Goal: Information Seeking & Learning: Learn about a topic

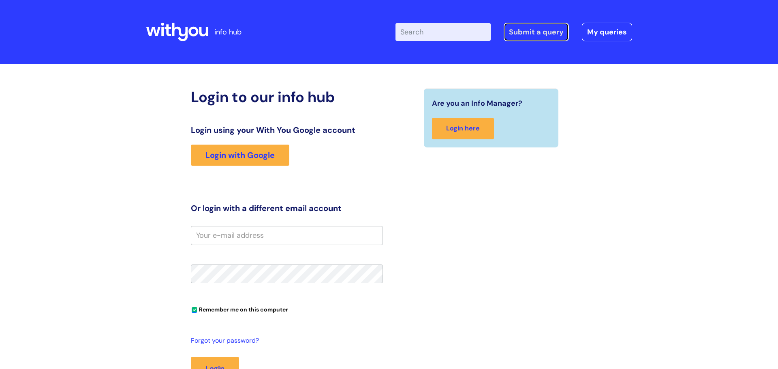
click at [545, 32] on link "Submit a query" at bounding box center [536, 32] width 65 height 19
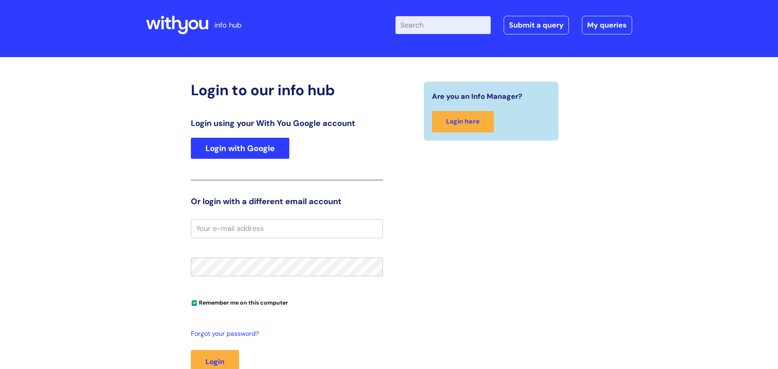
scroll to position [8, 0]
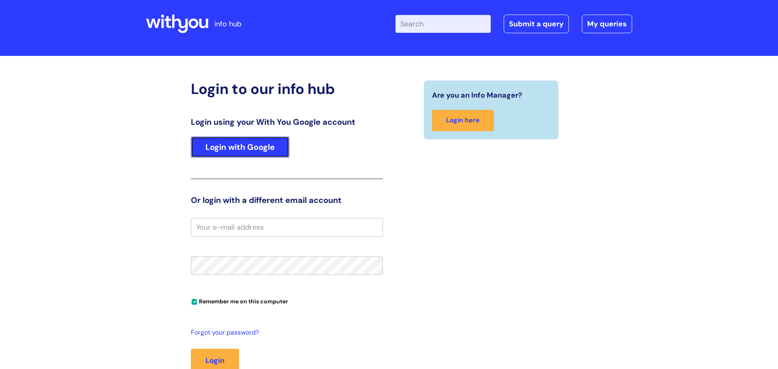
click at [256, 144] on link "Login with Google" at bounding box center [240, 147] width 98 height 21
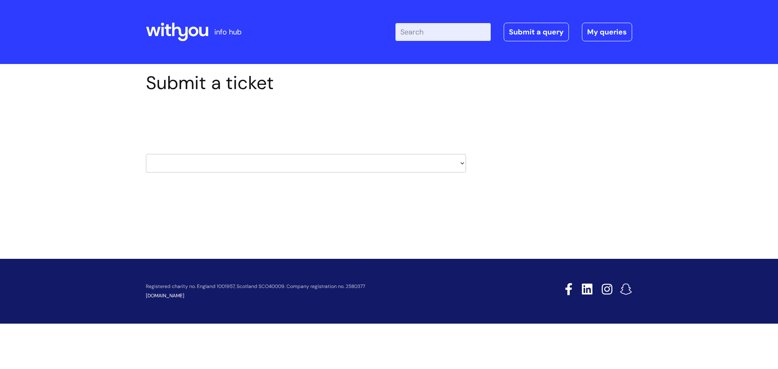
click at [463, 161] on select "HR / People IT and Support Clinical Drug Alerts Finance Accounts Data Support T…" at bounding box center [306, 163] width 320 height 19
click at [560, 103] on div "Submit a ticket Select issue type HR / People IT and Support Clinical Drug Aler…" at bounding box center [389, 135] width 498 height 126
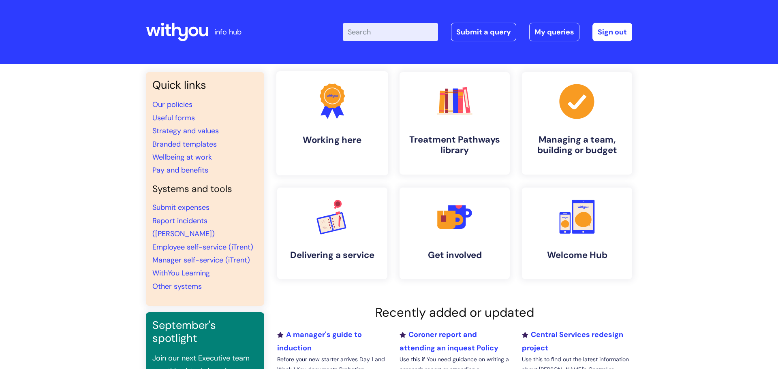
click at [326, 90] on circle at bounding box center [332, 96] width 18 height 18
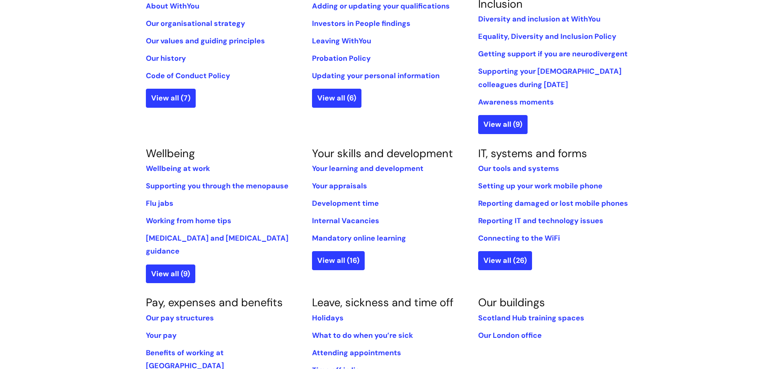
scroll to position [229, 0]
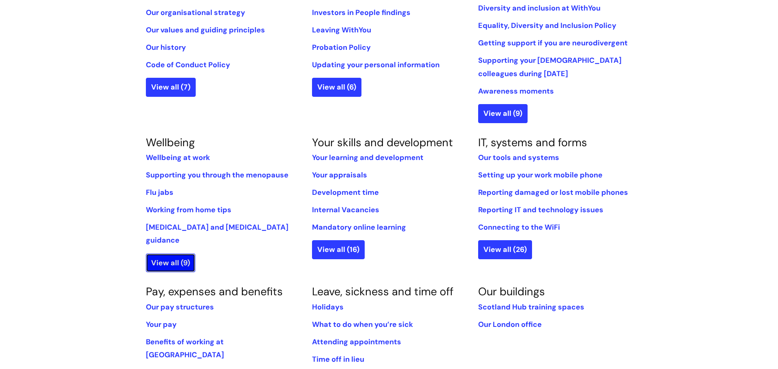
click at [187, 254] on link "View all (9)" at bounding box center [170, 263] width 49 height 19
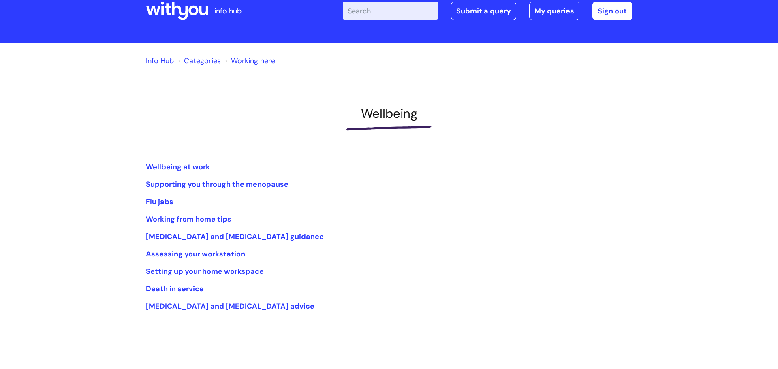
scroll to position [24, 0]
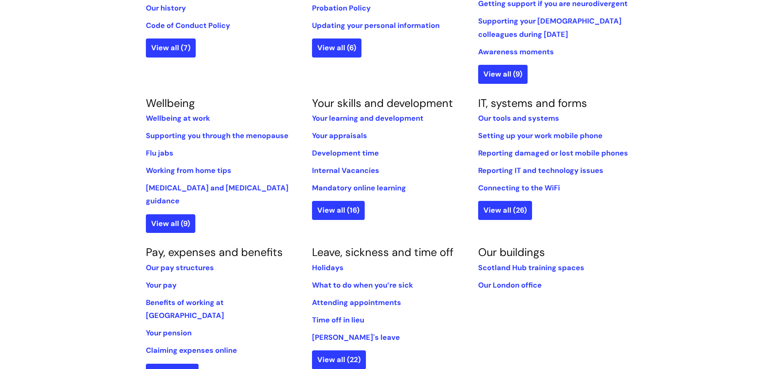
scroll to position [269, 0]
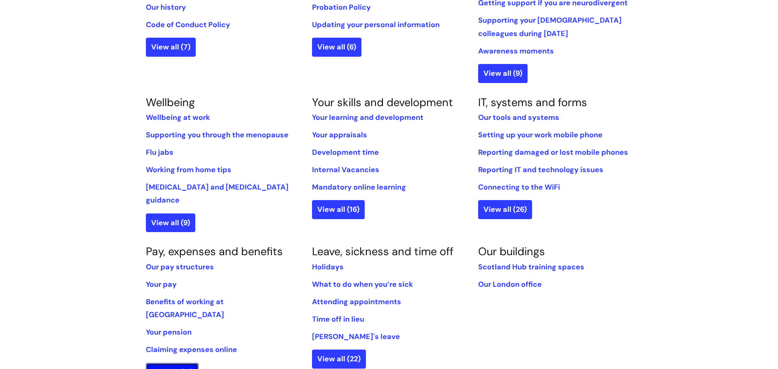
click at [159, 363] on link "View all (16)" at bounding box center [172, 372] width 53 height 19
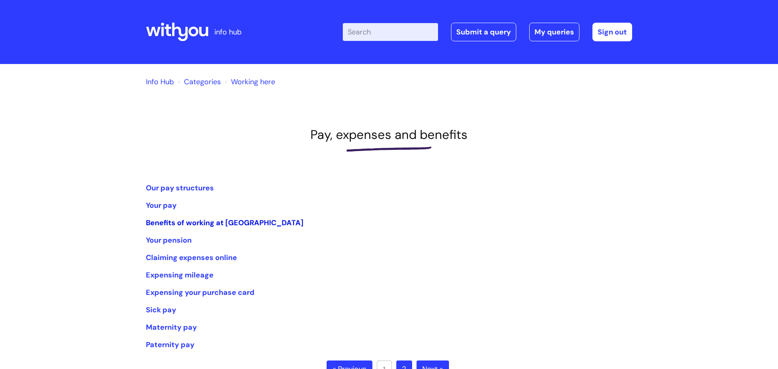
click at [167, 225] on link "Benefits of working at [GEOGRAPHIC_DATA]" at bounding box center [225, 223] width 158 height 10
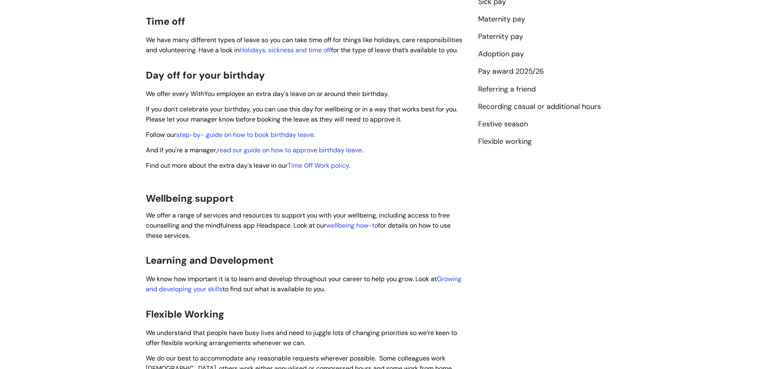
scroll to position [231, 0]
